Goal: Use online tool/utility

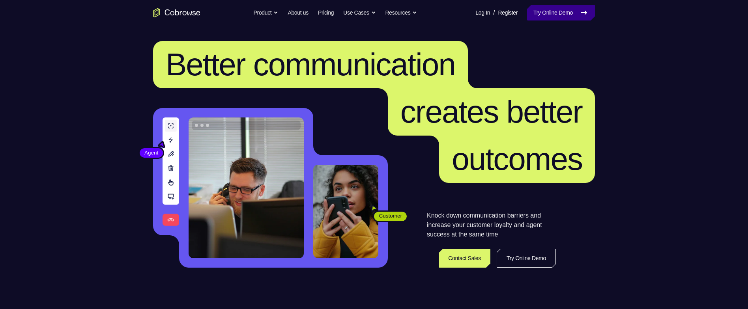
click at [566, 17] on link "Try Online Demo" at bounding box center [561, 13] width 68 height 16
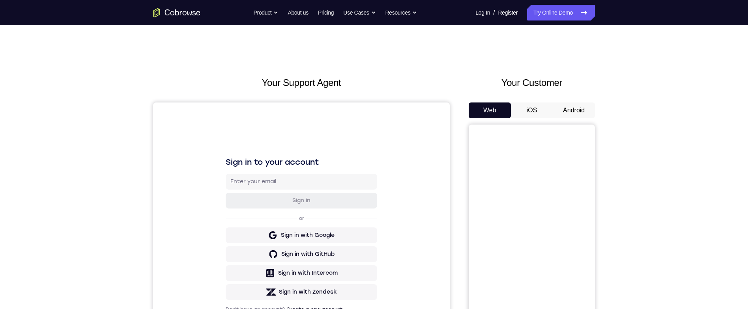
click at [579, 116] on button "Android" at bounding box center [574, 111] width 42 height 16
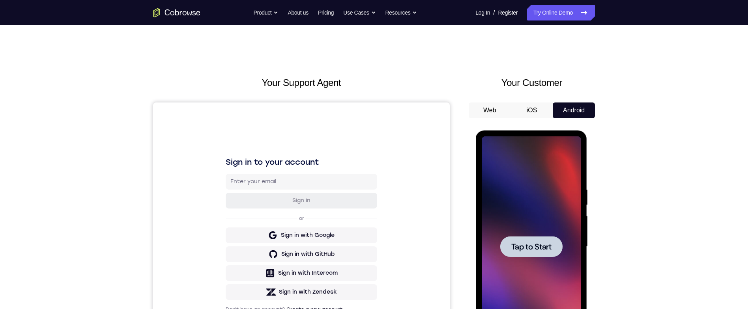
click at [521, 229] on div at bounding box center [530, 246] width 99 height 221
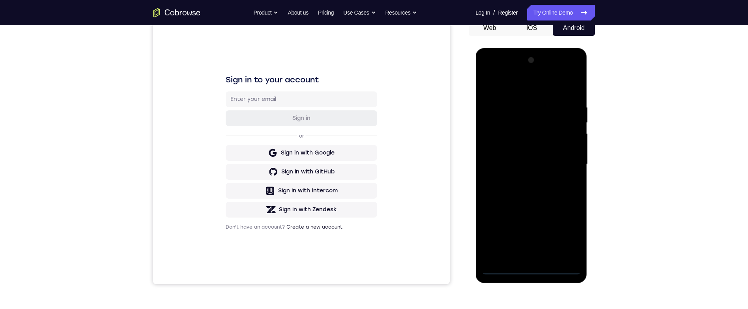
scroll to position [86, 0]
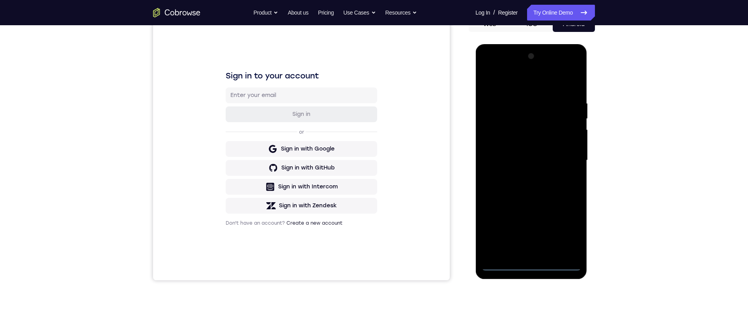
click at [549, 266] on div at bounding box center [530, 160] width 99 height 221
click at [529, 264] on div at bounding box center [530, 160] width 99 height 221
click at [568, 235] on div at bounding box center [530, 160] width 99 height 221
click at [540, 87] on div at bounding box center [530, 160] width 99 height 221
click at [566, 157] on div at bounding box center [530, 160] width 99 height 221
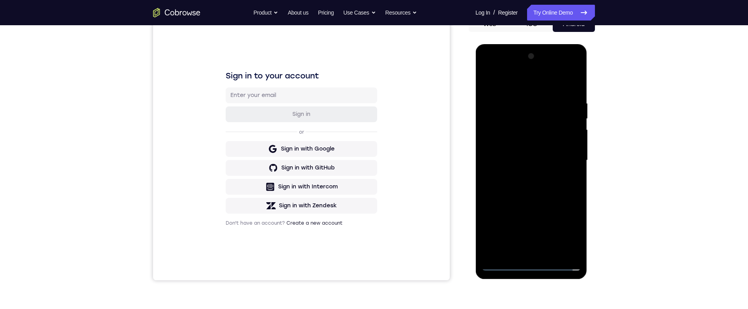
click at [516, 172] on div at bounding box center [530, 160] width 99 height 221
click at [545, 153] on div at bounding box center [530, 160] width 99 height 221
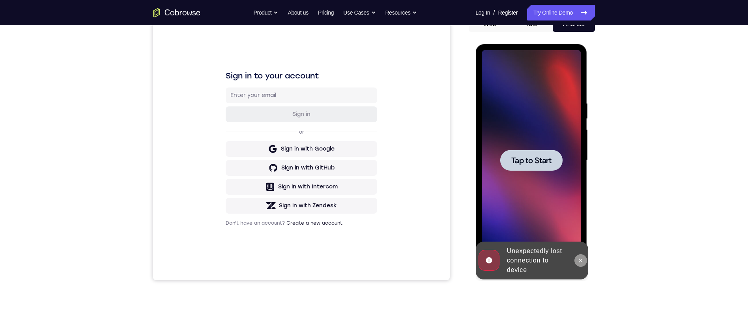
click at [577, 255] on button at bounding box center [580, 260] width 13 height 13
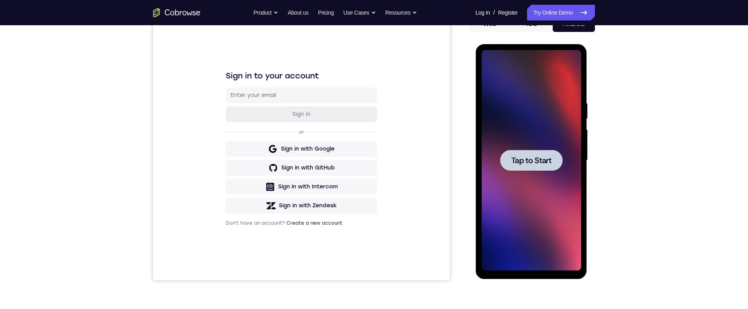
click at [544, 157] on span "Tap to Start" at bounding box center [531, 161] width 40 height 8
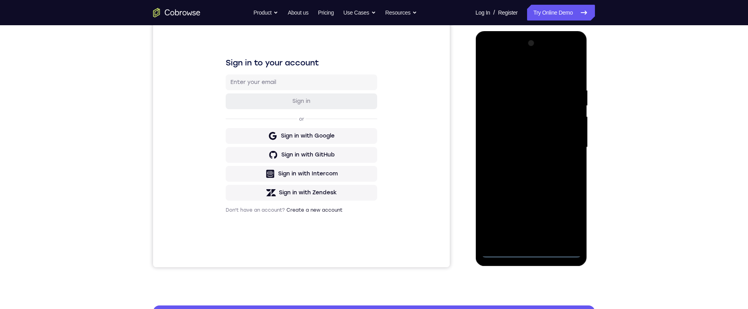
click at [532, 250] on div at bounding box center [530, 147] width 99 height 221
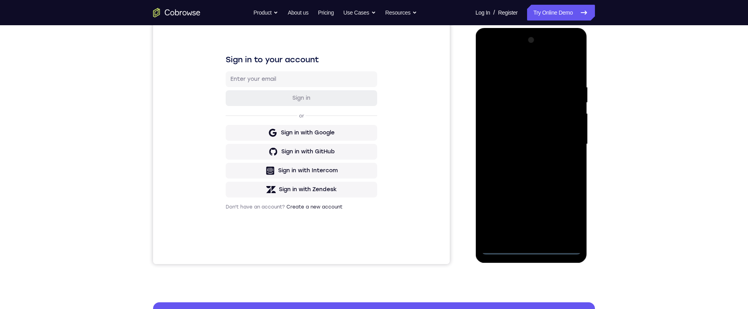
click at [566, 211] on div at bounding box center [530, 144] width 99 height 221
click at [542, 68] on div at bounding box center [530, 144] width 99 height 221
click at [565, 146] on div at bounding box center [530, 144] width 99 height 221
click at [520, 156] on div at bounding box center [530, 144] width 99 height 221
click at [545, 139] on div at bounding box center [530, 144] width 99 height 221
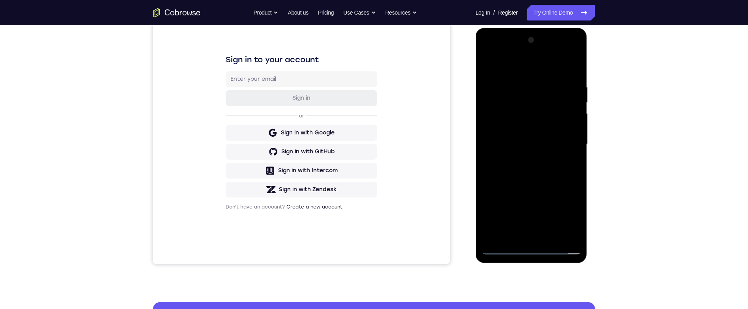
click at [502, 116] on div at bounding box center [530, 144] width 99 height 221
click at [503, 110] on div at bounding box center [530, 144] width 99 height 221
click at [534, 134] on div at bounding box center [530, 144] width 99 height 221
click at [571, 129] on div at bounding box center [530, 144] width 99 height 221
click at [561, 79] on div at bounding box center [530, 144] width 99 height 221
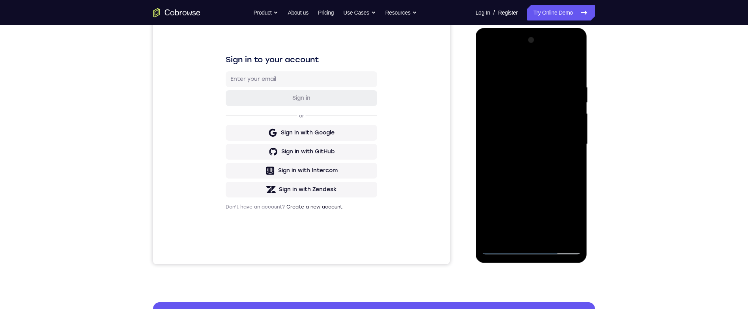
click at [569, 152] on div at bounding box center [530, 144] width 99 height 221
click at [571, 222] on div at bounding box center [530, 144] width 99 height 221
click at [558, 219] on div at bounding box center [530, 144] width 99 height 221
click at [569, 127] on div at bounding box center [530, 144] width 99 height 221
click at [564, 144] on div at bounding box center [530, 144] width 99 height 221
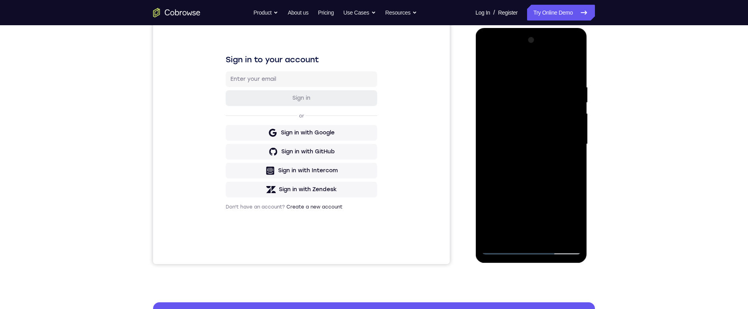
click at [560, 171] on div at bounding box center [530, 144] width 99 height 221
click at [542, 165] on div at bounding box center [530, 144] width 99 height 221
click at [572, 78] on div at bounding box center [530, 144] width 99 height 221
click at [551, 234] on div at bounding box center [530, 144] width 99 height 221
click at [538, 182] on div at bounding box center [530, 144] width 99 height 221
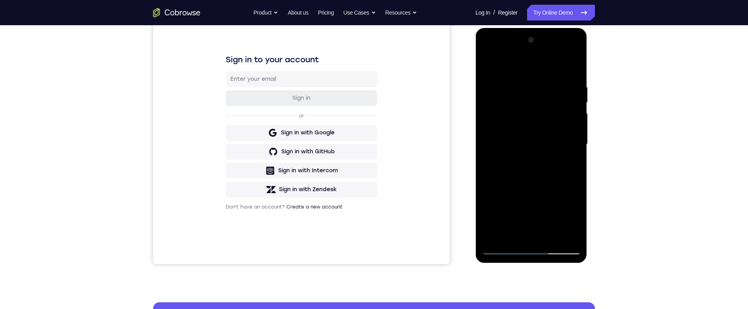
click at [534, 185] on div at bounding box center [530, 144] width 99 height 221
click at [567, 158] on div at bounding box center [530, 144] width 99 height 221
click at [558, 157] on div at bounding box center [530, 144] width 99 height 221
click at [570, 164] on div at bounding box center [530, 144] width 99 height 221
click at [488, 66] on div at bounding box center [530, 144] width 99 height 221
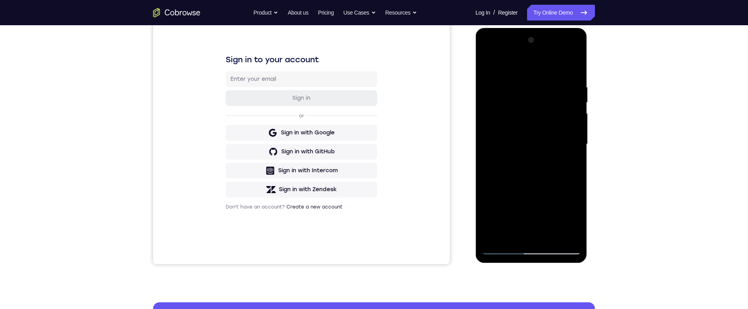
click at [550, 147] on div at bounding box center [530, 144] width 99 height 221
click at [570, 166] on div at bounding box center [530, 144] width 99 height 221
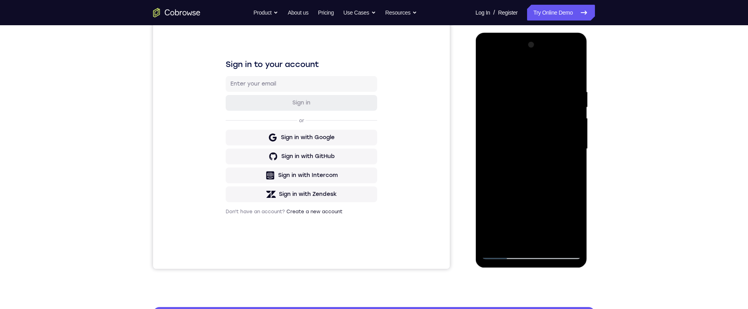
click at [490, 66] on div at bounding box center [530, 149] width 99 height 221
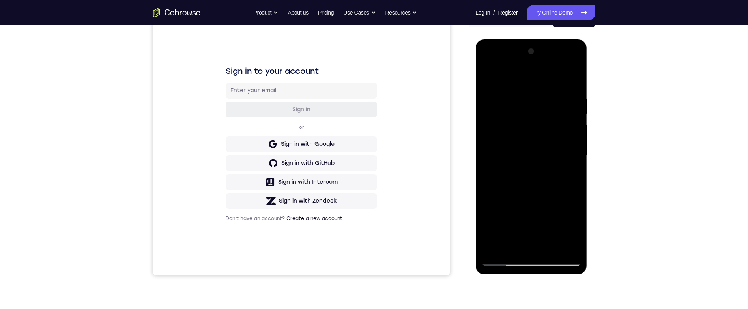
click at [552, 180] on div at bounding box center [530, 155] width 99 height 221
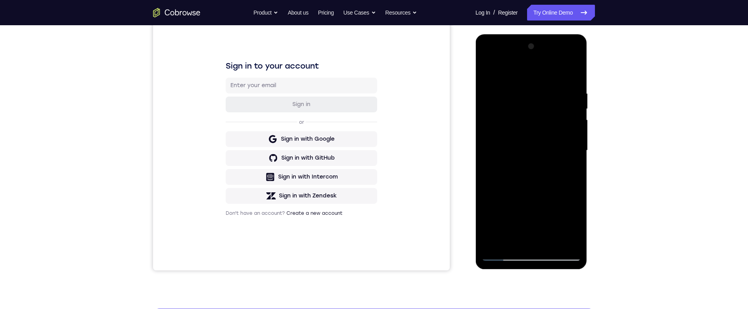
click at [533, 187] on div at bounding box center [530, 150] width 99 height 221
click at [569, 168] on div at bounding box center [530, 150] width 99 height 221
